Goal: Task Accomplishment & Management: Manage account settings

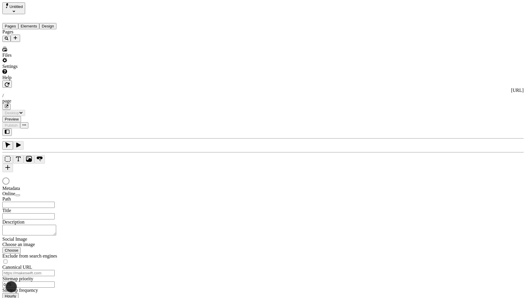
type input "/page"
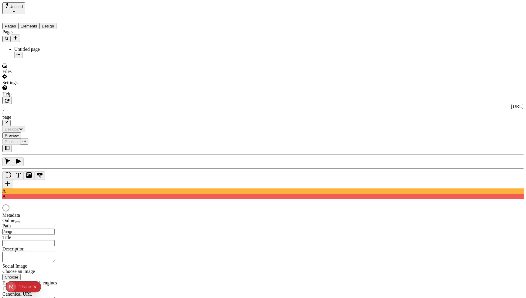
click at [50, 85] on div "Settings" at bounding box center [37, 79] width 71 height 11
